Goal: Transaction & Acquisition: Purchase product/service

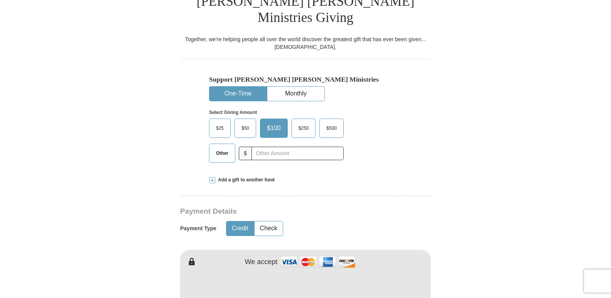
scroll to position [202, 0]
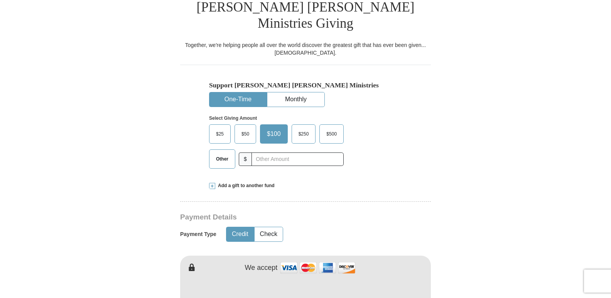
click at [245, 93] on button "One-Time" at bounding box center [237, 100] width 57 height 14
click at [337, 128] on span "$500" at bounding box center [331, 134] width 18 height 12
click at [0, 0] on input "$500" at bounding box center [0, 0] width 0 height 0
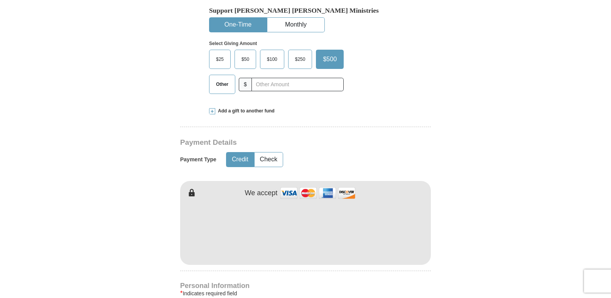
scroll to position [288, 0]
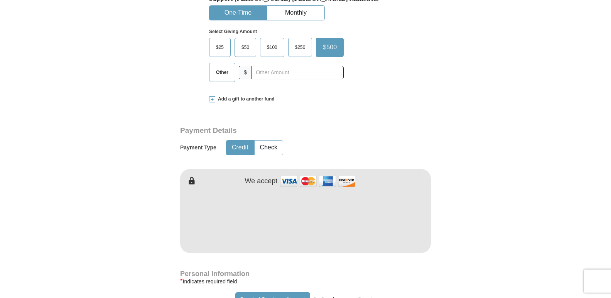
click at [354, 173] on img at bounding box center [317, 181] width 77 height 17
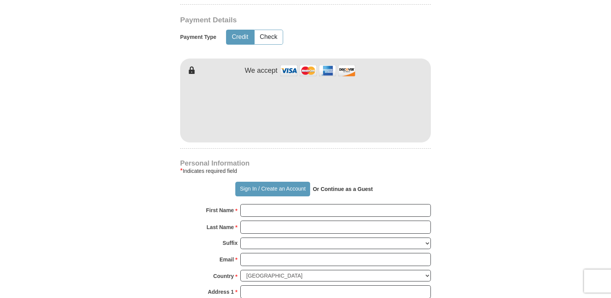
scroll to position [404, 0]
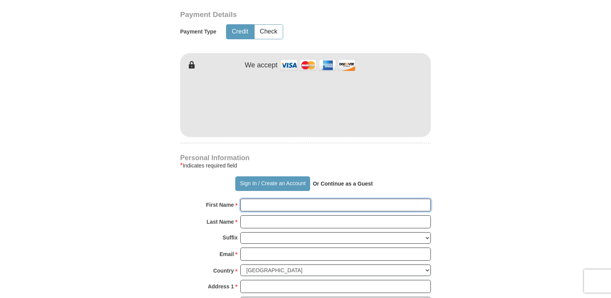
click at [261, 199] on input "First Name *" at bounding box center [335, 205] width 190 height 13
type input "[PERSON_NAME]"
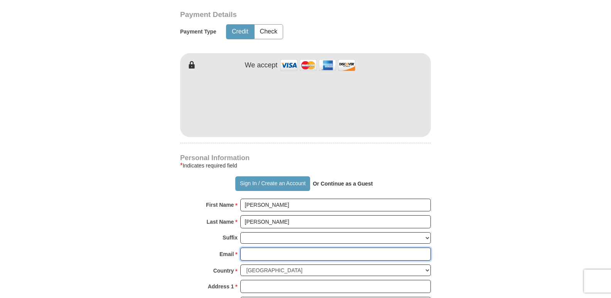
type input "[EMAIL_ADDRESS][DOMAIN_NAME]"
type input "[STREET_ADDRESS]"
type input "9198121199"
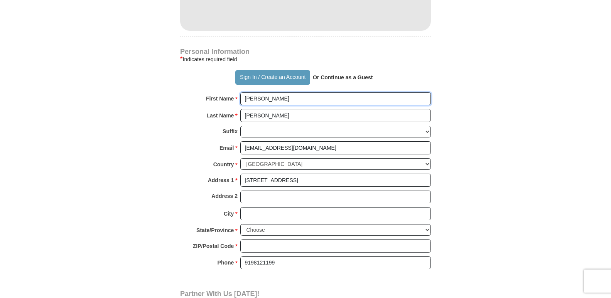
scroll to position [516, 0]
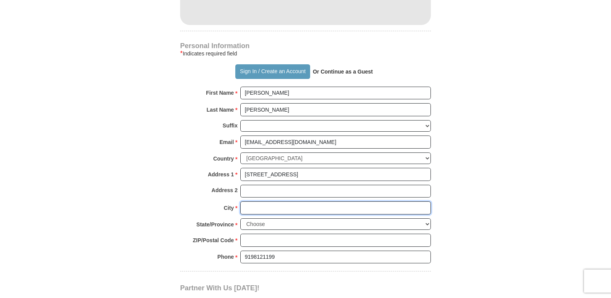
click at [268, 202] on input "City *" at bounding box center [335, 208] width 190 height 13
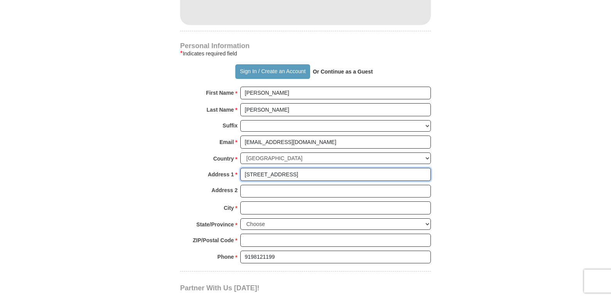
click at [350, 168] on input "[STREET_ADDRESS]" at bounding box center [335, 174] width 190 height 13
type input "[STREET_ADDRESS],"
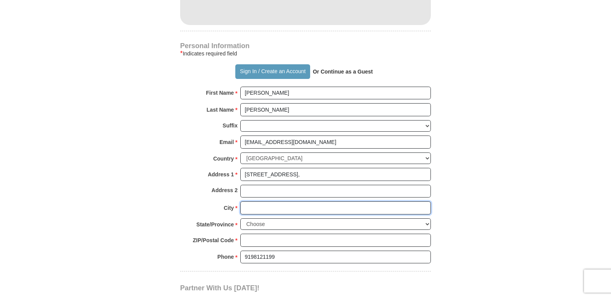
click at [259, 202] on input "City *" at bounding box center [335, 208] width 190 height 13
type input "NC"
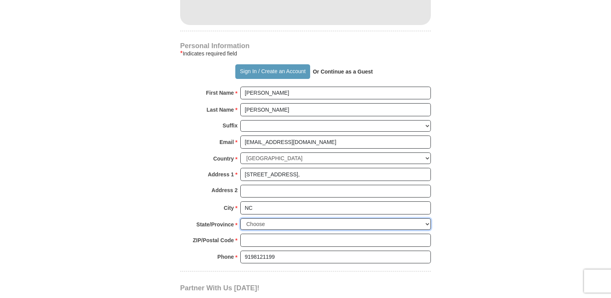
click at [263, 219] on select "Choose [US_STATE] [US_STATE] [US_STATE] [US_STATE] [US_STATE] Armed Forces Amer…" at bounding box center [335, 225] width 190 height 12
select select "NC"
click at [240, 219] on select "Choose [US_STATE] [US_STATE] [US_STATE] [US_STATE] [US_STATE] Armed Forces Amer…" at bounding box center [335, 225] width 190 height 12
click at [262, 202] on input "NC" at bounding box center [335, 208] width 190 height 13
type input "N"
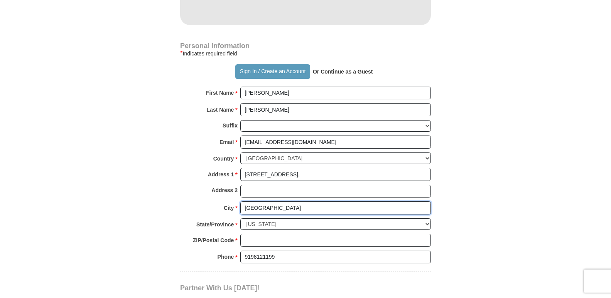
type input "[GEOGRAPHIC_DATA]"
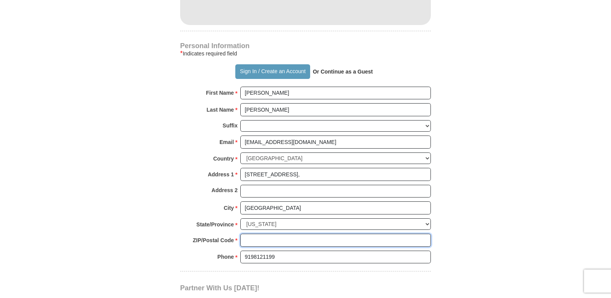
click at [263, 234] on input "ZIP/Postal Code *" at bounding box center [335, 240] width 190 height 13
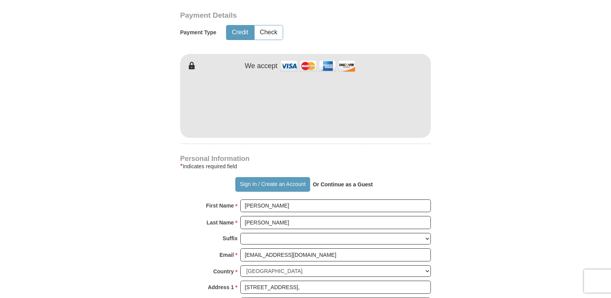
scroll to position [403, 0]
type input "28590"
click at [315, 127] on div "[PERSON_NAME] [PERSON_NAME] Ministries Giving Together, we're helping people al…" at bounding box center [305, 192] width 251 height 804
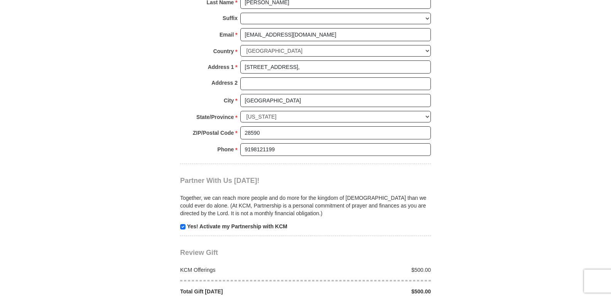
scroll to position [664, 0]
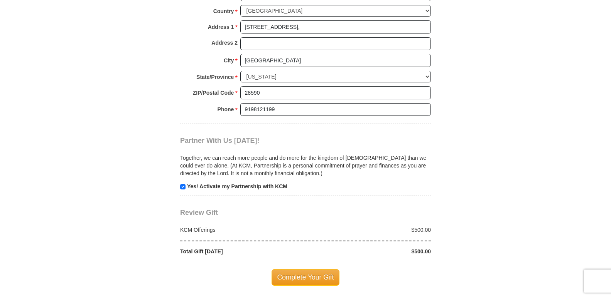
click at [307, 269] on span "Complete Your Gift" at bounding box center [305, 277] width 68 height 16
